Goal: Task Accomplishment & Management: Complete application form

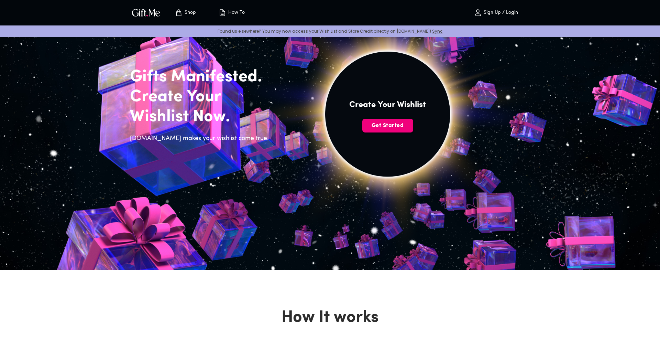
scroll to position [31, 0]
click at [396, 129] on span "Get Started" at bounding box center [387, 126] width 51 height 8
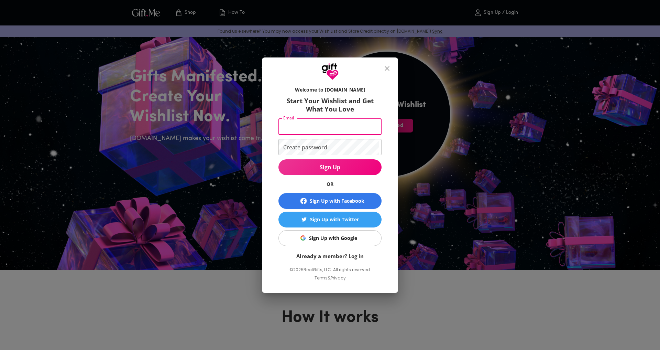
click at [357, 132] on input "Email" at bounding box center [329, 127] width 100 height 16
type input "[EMAIL_ADDRESS][DOMAIN_NAME]"
click at [349, 156] on form "Welcome to [DOMAIN_NAME] Start Your Wishlist and Get What You Love Email [EMAIL…" at bounding box center [330, 171] width 103 height 177
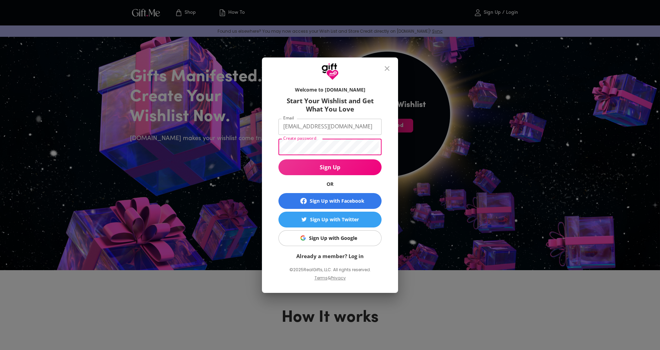
click at [330, 167] on button "Sign Up" at bounding box center [330, 167] width 103 height 16
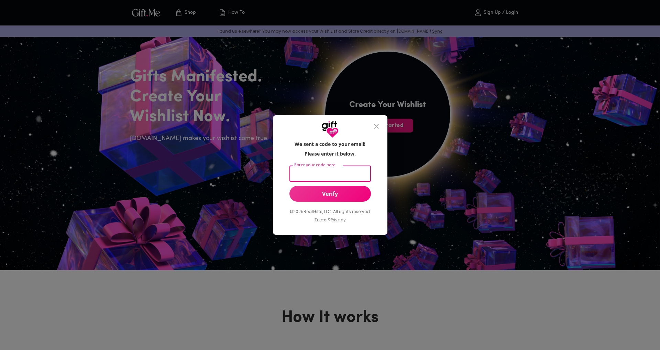
click at [349, 181] on input "Enter your code here" at bounding box center [329, 173] width 79 height 16
click at [338, 190] on span "Verify" at bounding box center [331, 194] width 82 height 8
click at [335, 176] on input "Enter your code here" at bounding box center [329, 173] width 79 height 16
click at [340, 197] on button "Verify" at bounding box center [331, 194] width 82 height 16
click at [354, 173] on input "Enter your code here" at bounding box center [329, 173] width 79 height 16
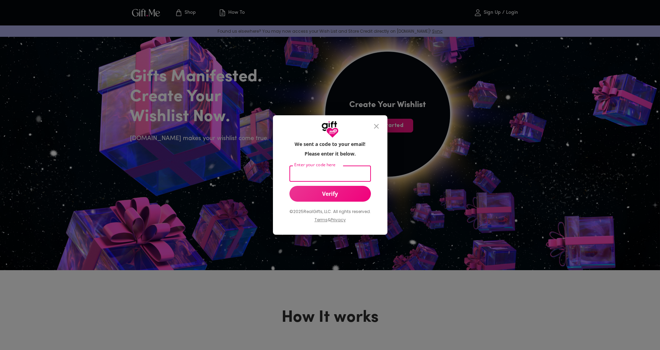
click at [374, 125] on icon "close" at bounding box center [376, 126] width 8 height 8
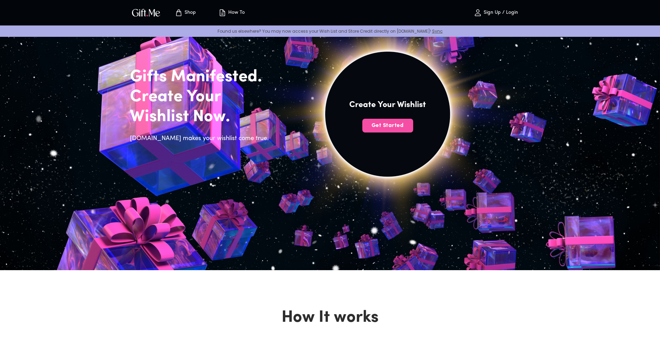
click at [381, 130] on button "Get Started" at bounding box center [387, 126] width 51 height 14
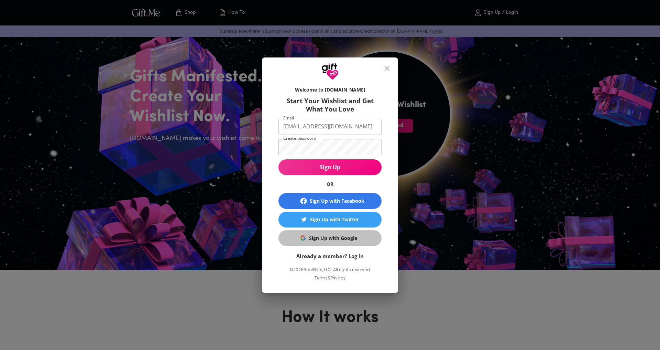
click at [347, 242] on button "Sign Up with Google" at bounding box center [330, 238] width 103 height 16
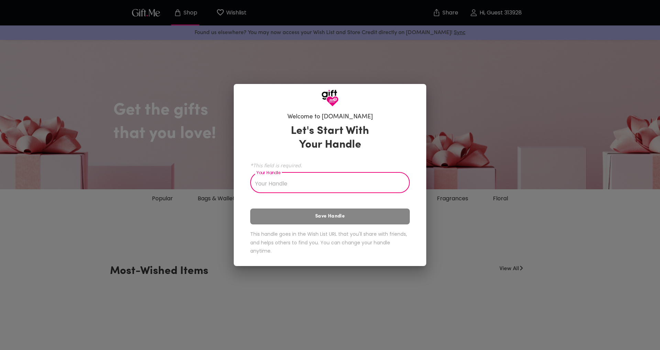
scroll to position [10, 0]
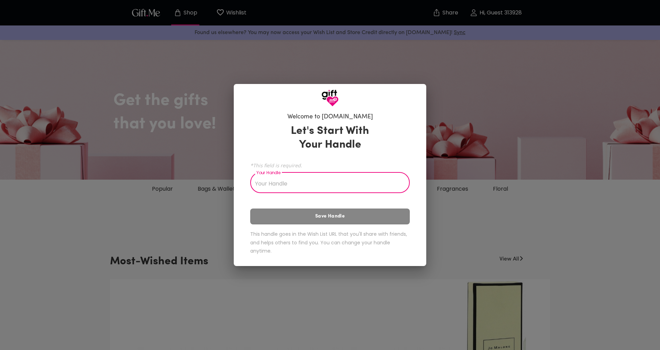
click at [355, 185] on input "Your Handle" at bounding box center [326, 183] width 152 height 19
type input "j"
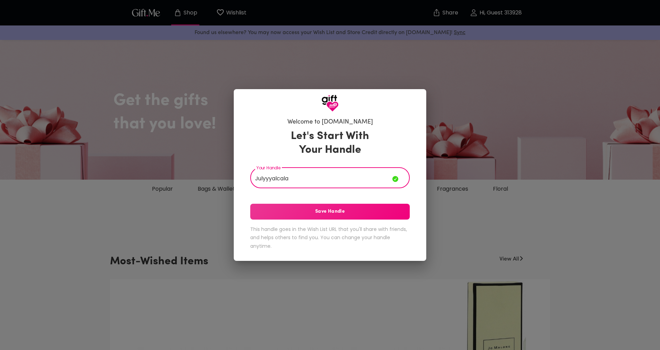
type input "Julyyyalcala"
click at [356, 213] on span "Save Handle" at bounding box center [330, 212] width 160 height 8
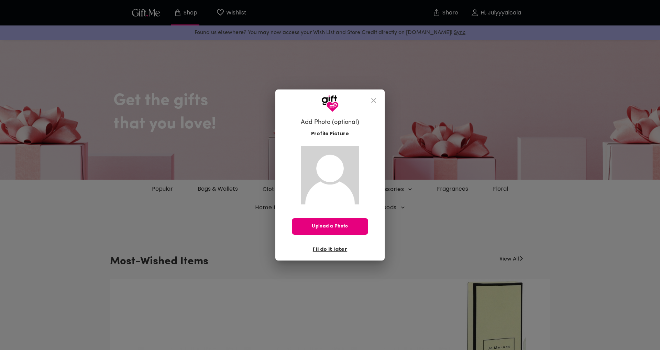
click at [333, 248] on span "I'll do it later" at bounding box center [330, 249] width 34 height 8
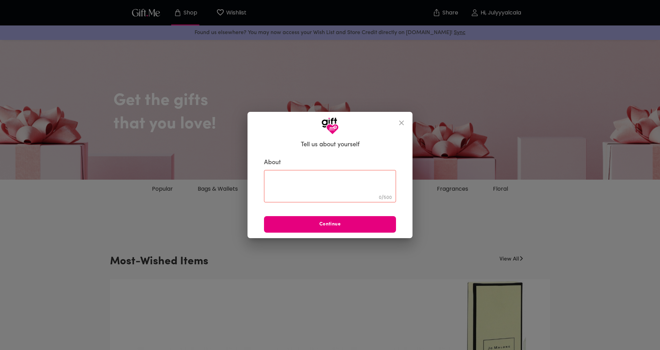
click at [346, 192] on textarea at bounding box center [330, 186] width 122 height 20
type textarea "S"
type textarea "idk"
click at [289, 232] on button "Continue" at bounding box center [330, 224] width 132 height 17
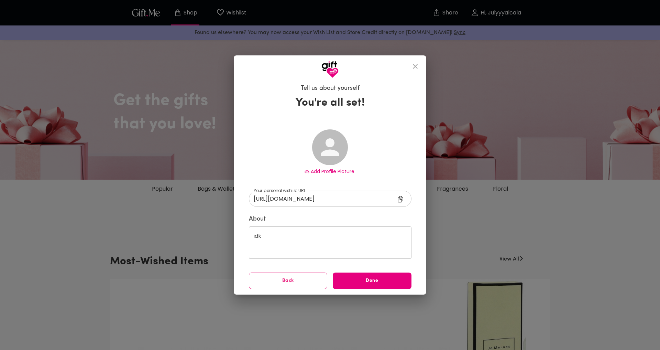
type input "https://gift.me/julyyyalcala"
click at [295, 239] on textarea "idk" at bounding box center [330, 242] width 153 height 20
click at [294, 241] on textarea "idk" at bounding box center [330, 242] width 153 height 20
drag, startPoint x: 294, startPoint y: 241, endPoint x: 289, endPoint y: 239, distance: 5.2
click at [294, 241] on textarea "idk" at bounding box center [330, 242] width 153 height 20
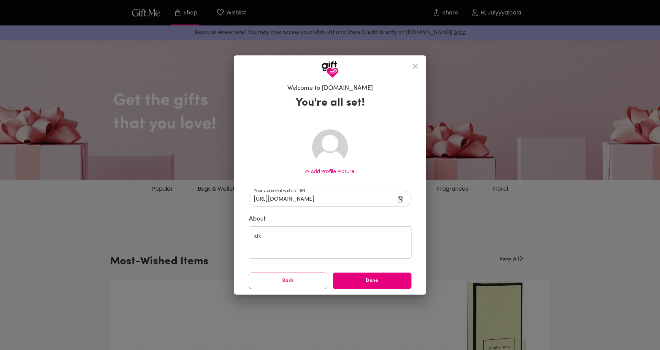
click at [289, 238] on textarea "idk" at bounding box center [330, 242] width 153 height 20
click at [286, 238] on textarea "idk" at bounding box center [330, 242] width 153 height 20
click at [286, 285] on button "Back" at bounding box center [288, 280] width 79 height 17
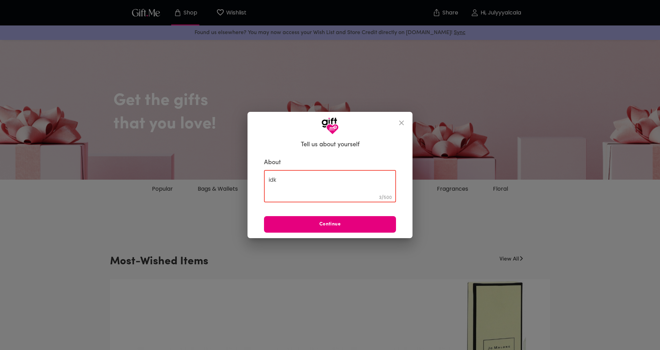
click at [296, 184] on textarea "idk" at bounding box center [330, 186] width 122 height 20
type textarea "i"
type textarea "."
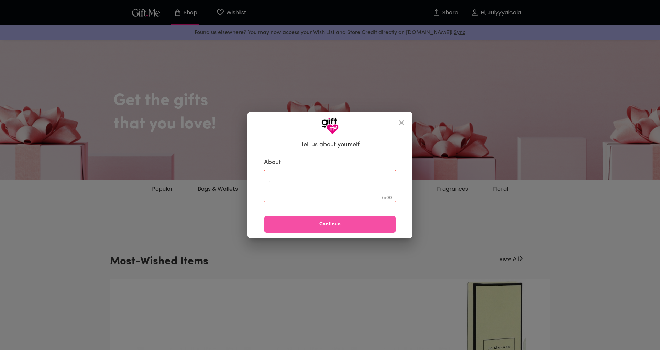
click at [327, 229] on button "Continue" at bounding box center [330, 224] width 132 height 17
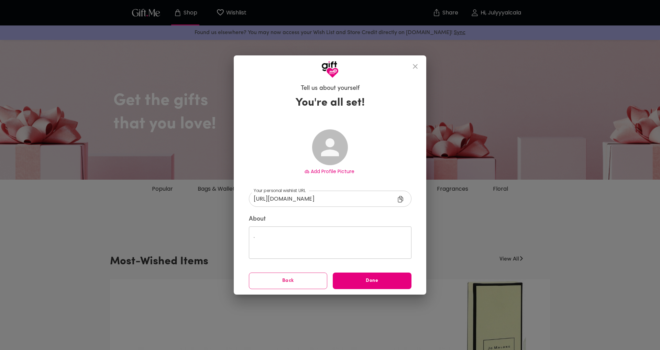
type input "https://gift.me/julyyyalcala"
click at [358, 283] on span "Done" at bounding box center [372, 281] width 79 height 8
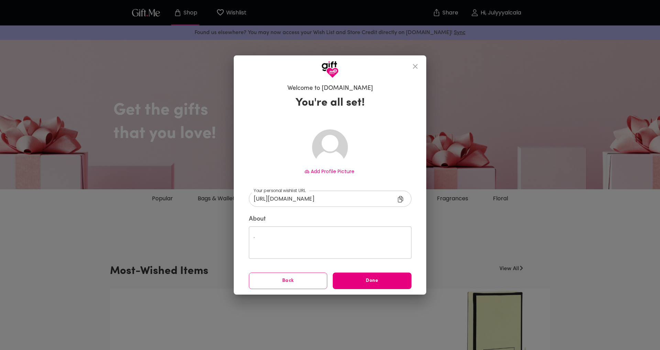
scroll to position [10, 0]
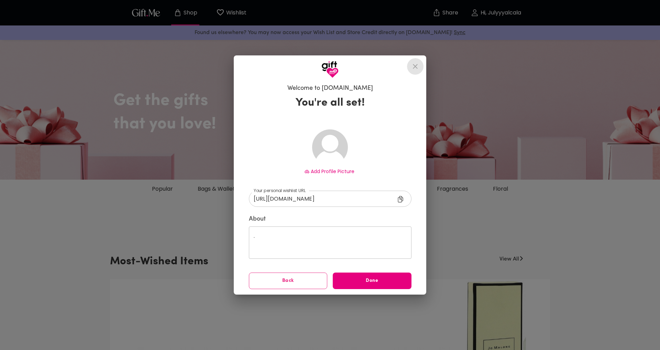
click at [416, 71] on icon "close" at bounding box center [415, 66] width 8 height 8
